Goal: Task Accomplishment & Management: Manage account settings

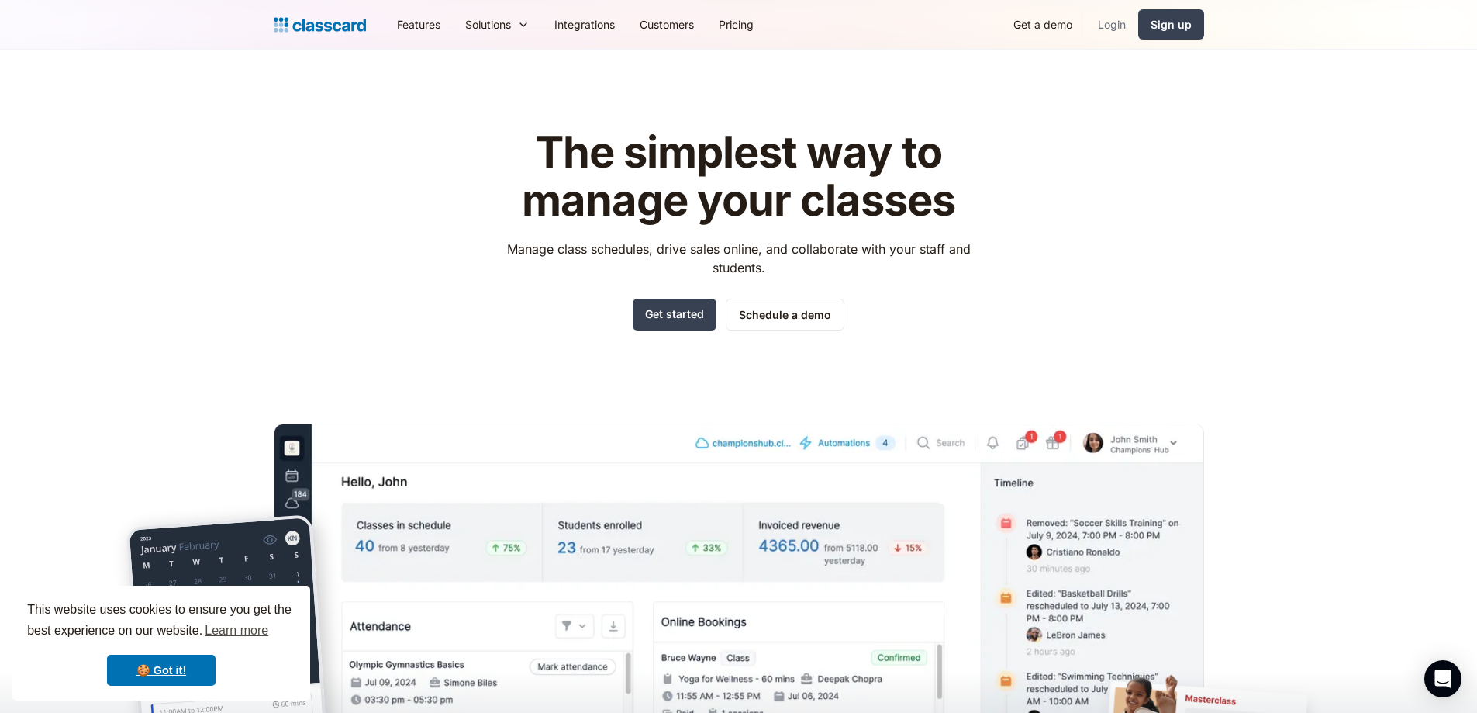
click at [1105, 29] on link "Login" at bounding box center [1112, 24] width 53 height 35
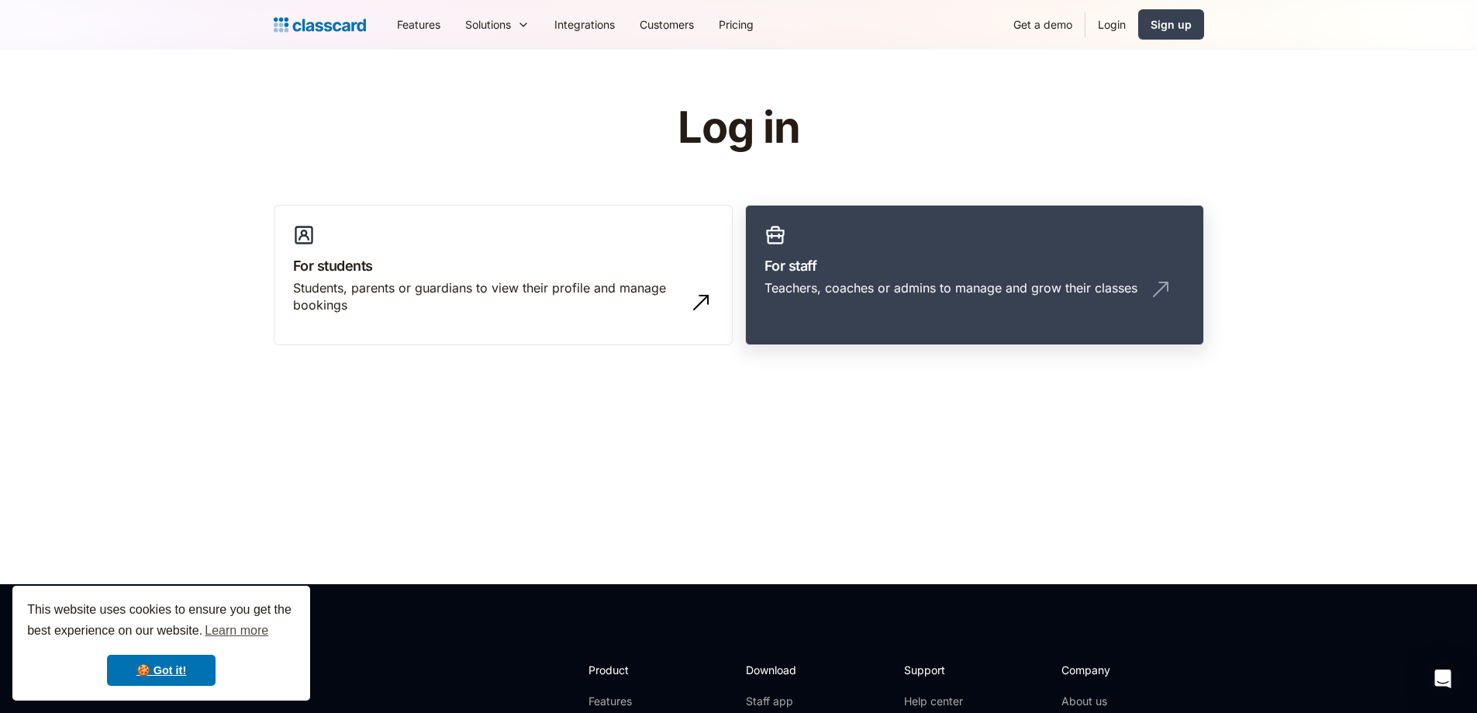
click at [847, 264] on h3 "For staff" at bounding box center [975, 265] width 420 height 21
